Goal: Check status: Check status

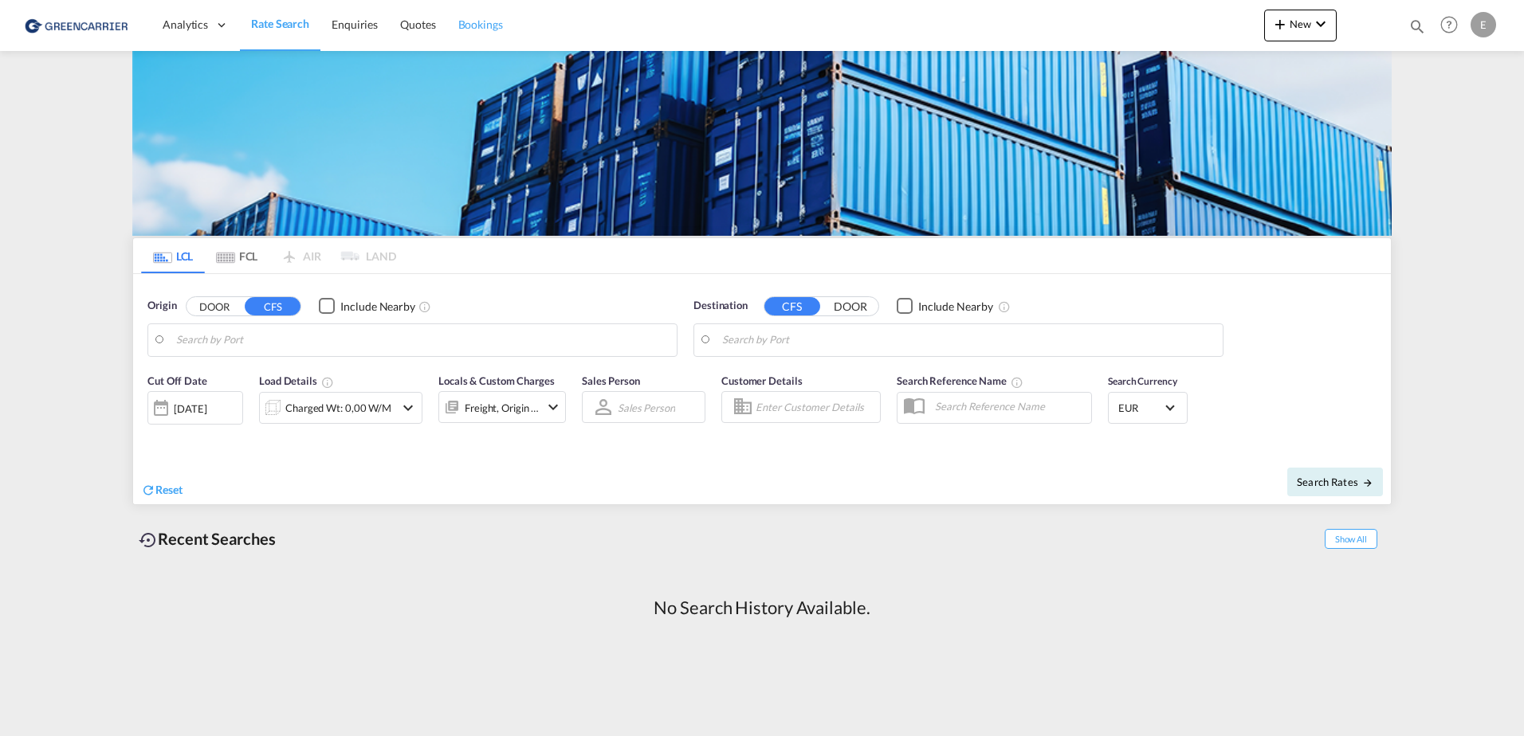
click at [474, 27] on span "Bookings" at bounding box center [480, 25] width 45 height 14
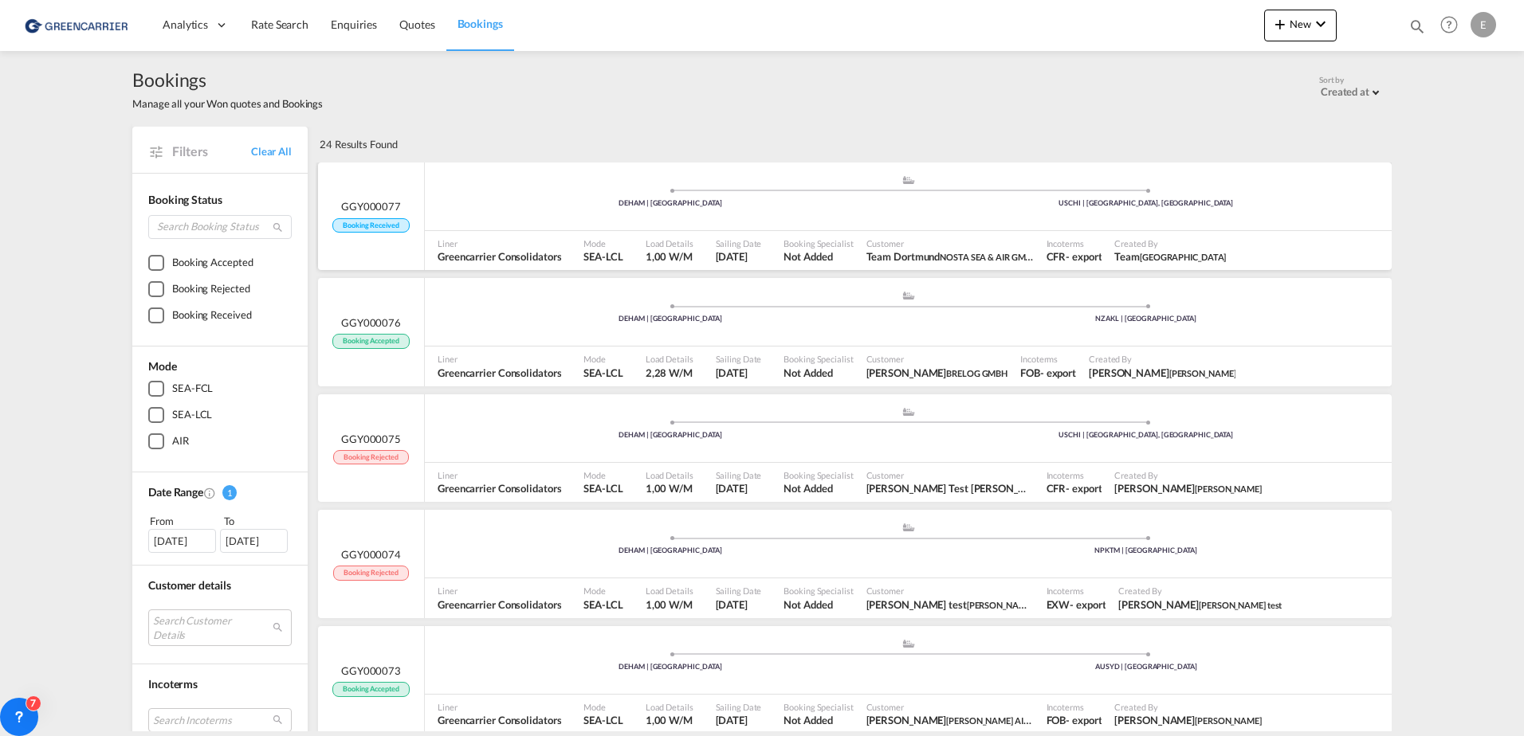
click at [384, 200] on span "GGY000077" at bounding box center [371, 206] width 60 height 14
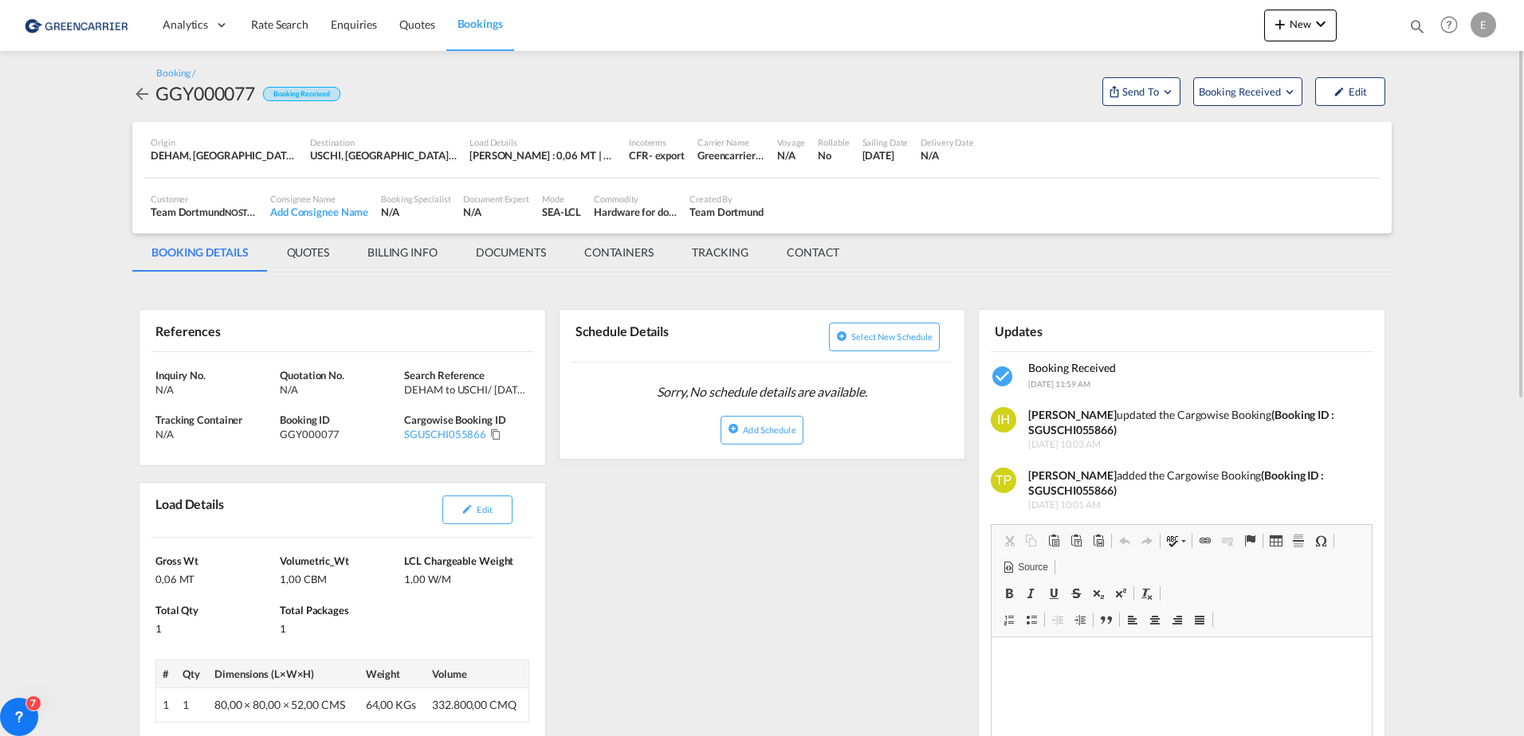
click at [402, 254] on md-tab-item "BILLING INFO" at bounding box center [402, 252] width 108 height 38
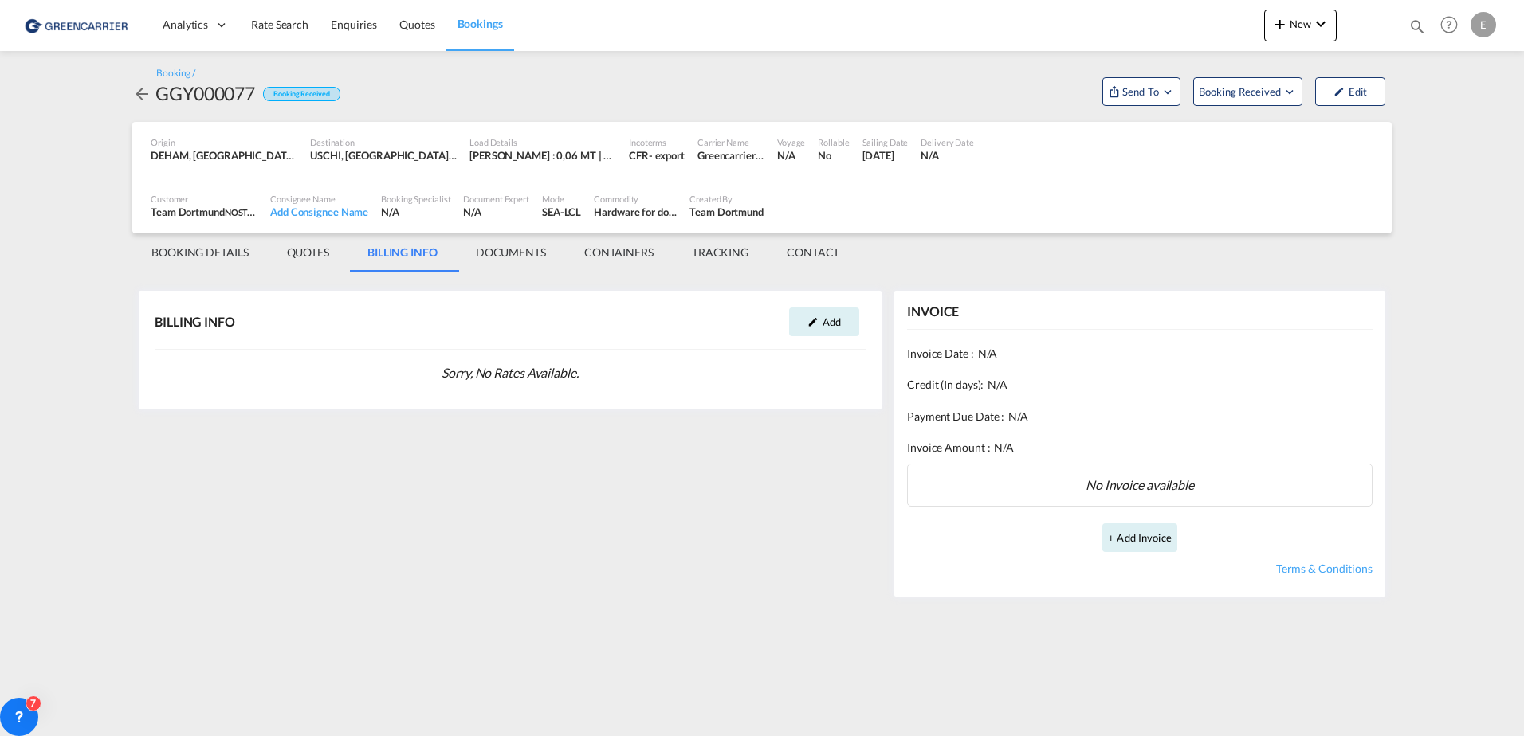
click at [836, 249] on md-tab-item "CONTACT" at bounding box center [812, 252] width 91 height 38
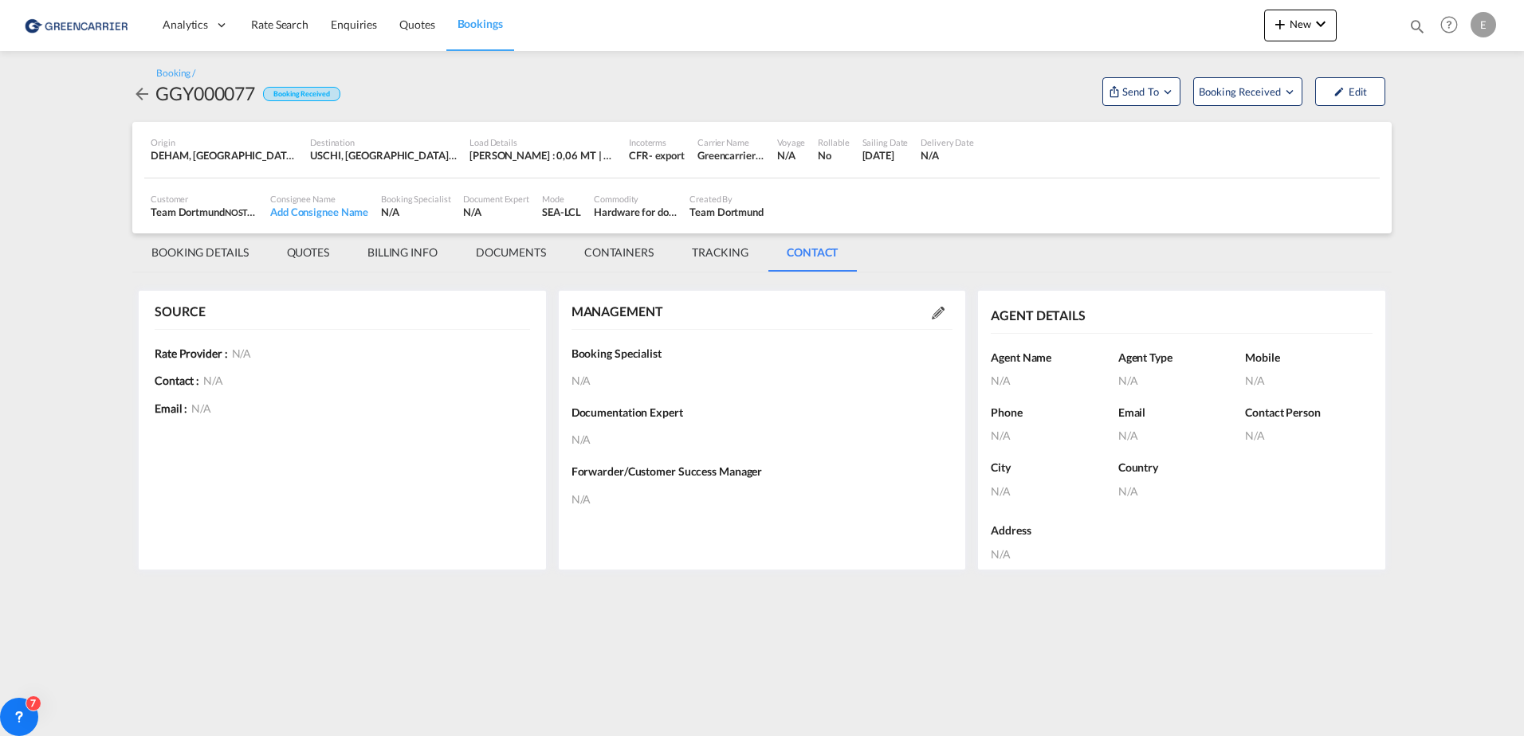
click at [411, 253] on md-tab-item "BILLING INFO" at bounding box center [402, 252] width 108 height 38
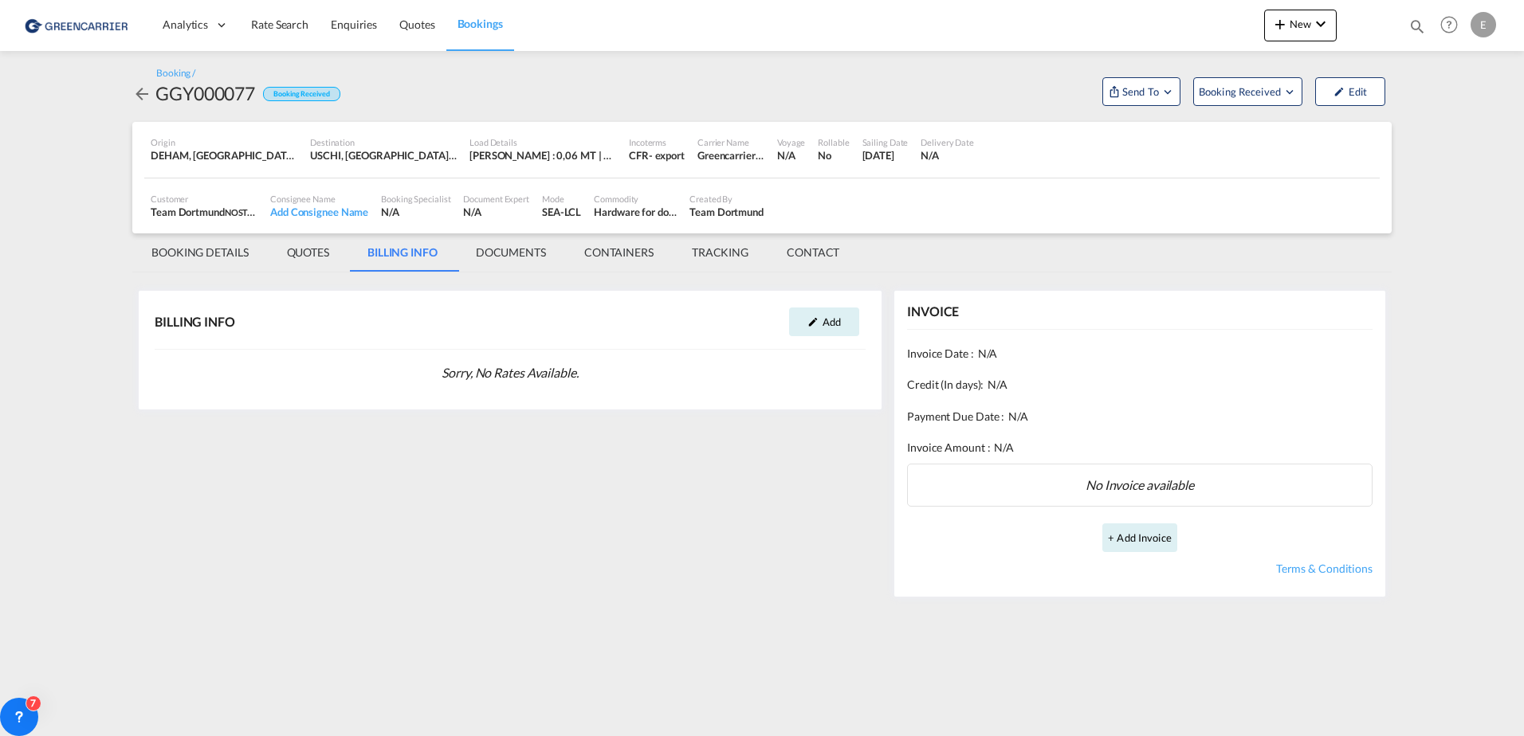
click at [225, 249] on md-tab-item "BOOKING DETAILS" at bounding box center [199, 252] width 135 height 38
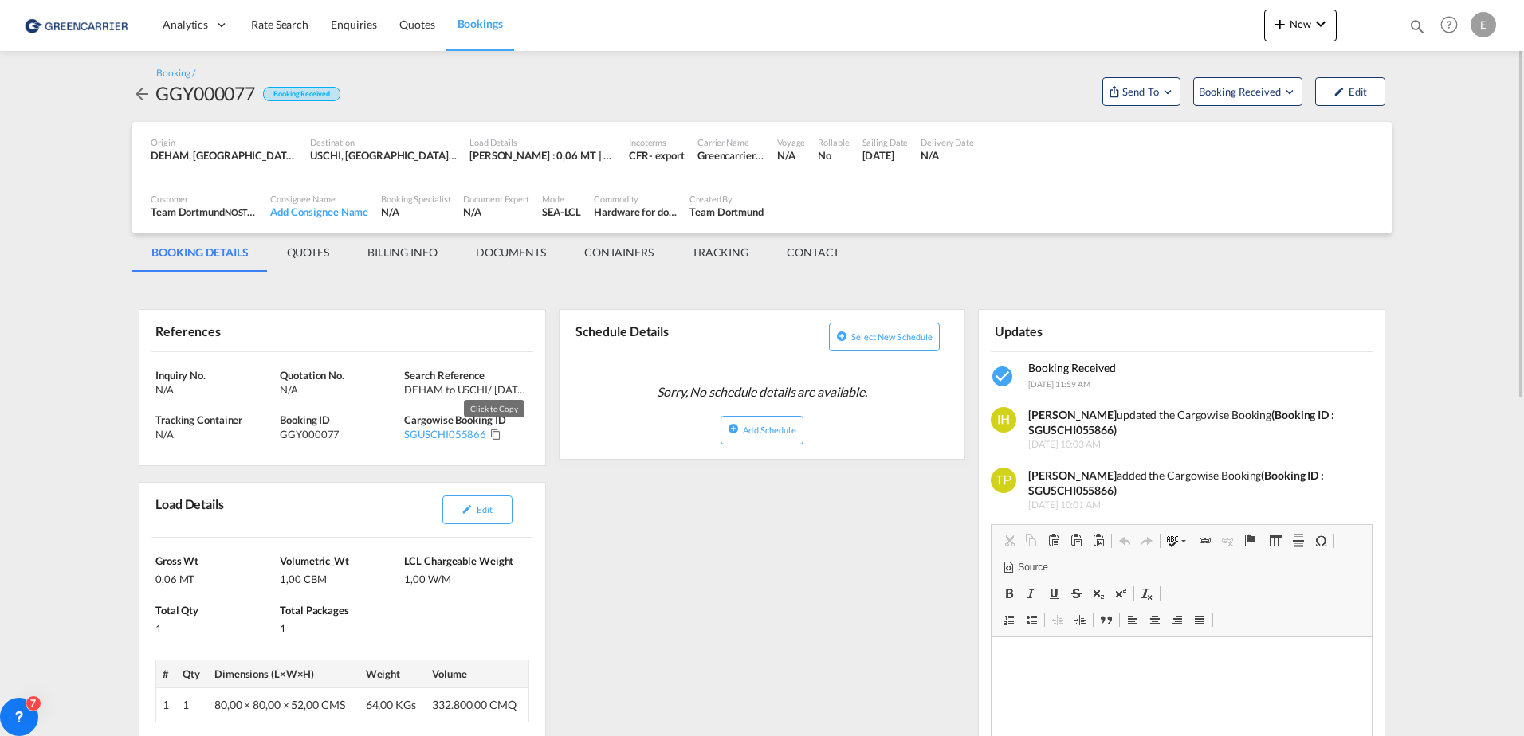
click at [495, 437] on md-icon "Click to Copy" at bounding box center [495, 434] width 11 height 11
